Goal: Task Accomplishment & Management: Use online tool/utility

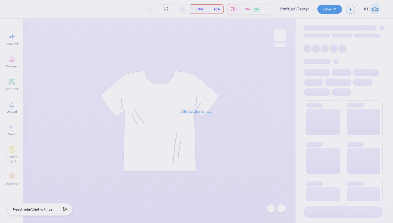
type input "Phi Lambda Rho Option 1"
type input "13"
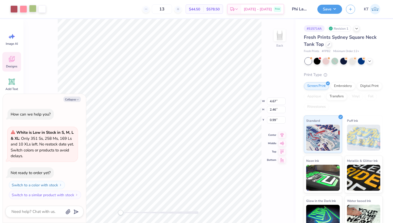
click at [31, 7] on div at bounding box center [32, 8] width 7 height 7
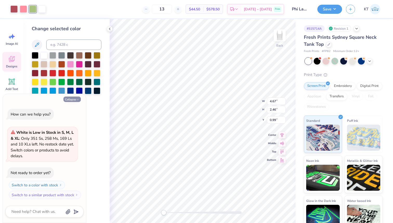
click at [72, 99] on button "Collapse" at bounding box center [71, 98] width 17 height 5
type textarea "x"
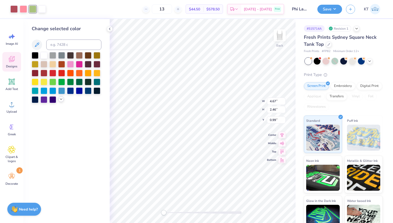
click at [61, 101] on icon at bounding box center [61, 99] width 4 height 4
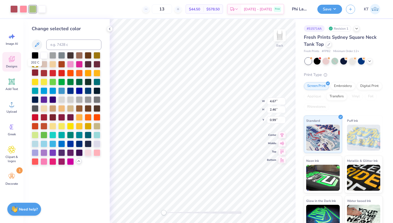
click at [35, 73] on div at bounding box center [35, 72] width 7 height 7
click at [43, 73] on div at bounding box center [44, 72] width 7 height 7
click at [32, 72] on div at bounding box center [35, 72] width 7 height 7
click at [35, 161] on div at bounding box center [35, 160] width 7 height 7
click at [44, 55] on div at bounding box center [44, 54] width 7 height 7
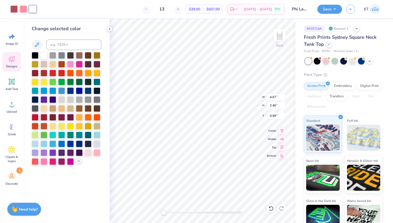
click at [110, 29] on polyline at bounding box center [109, 29] width 1 height 2
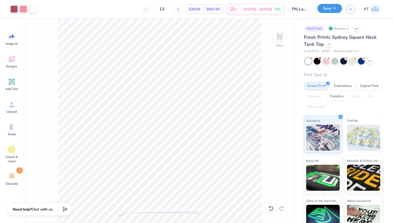
click at [330, 10] on button "Save" at bounding box center [329, 8] width 25 height 9
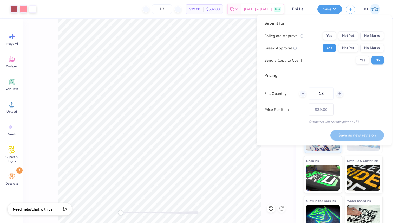
click at [330, 50] on button "Yes" at bounding box center [329, 48] width 14 height 8
click at [373, 37] on button "No Marks" at bounding box center [372, 36] width 24 height 8
click at [340, 136] on button "Save as new revision" at bounding box center [357, 135] width 54 height 11
type input "$39.00"
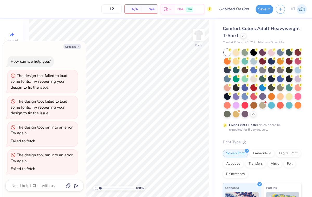
scroll to position [244, 0]
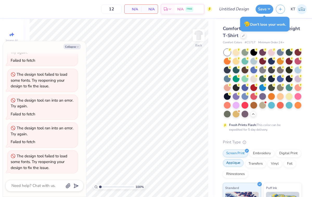
type textarea "x"
